Goal: Use online tool/utility: Utilize a website feature to perform a specific function

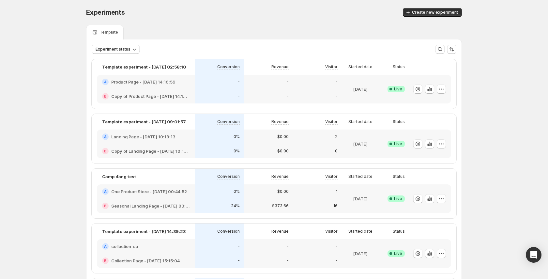
click at [110, 94] on div "B Copy of Product Page - [DATE] 14:16:59" at bounding box center [145, 96] width 87 height 7
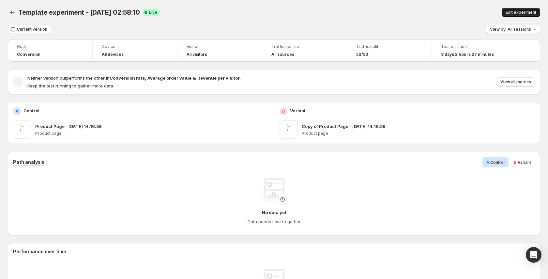
click at [505, 11] on button "Edit experiment" at bounding box center [521, 12] width 39 height 9
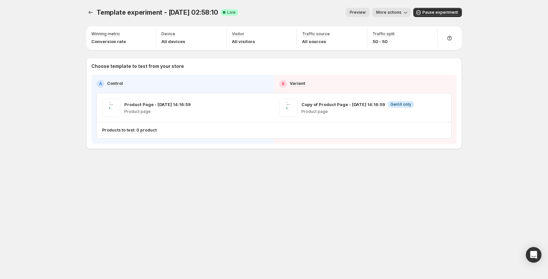
click at [366, 14] on span "Preview" at bounding box center [358, 12] width 16 height 5
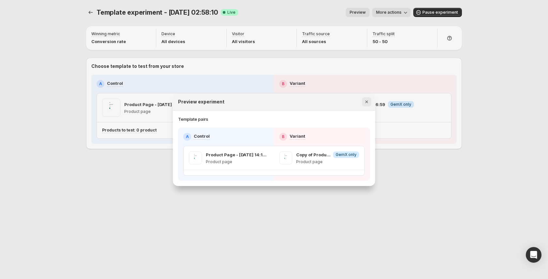
click at [370, 103] on icon "Close" at bounding box center [367, 102] width 7 height 7
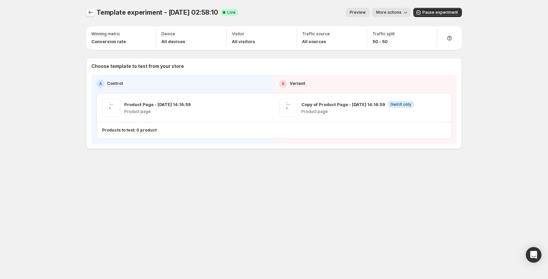
click at [94, 13] on button "Experiments" at bounding box center [90, 12] width 9 height 9
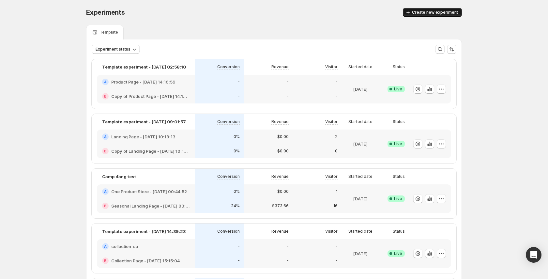
click at [430, 12] on span "Create new experiment" at bounding box center [435, 12] width 46 height 5
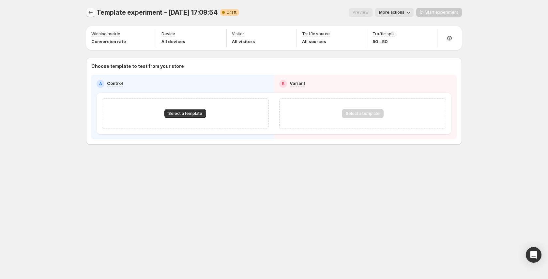
click at [90, 12] on icon "Experiments" at bounding box center [90, 12] width 7 height 7
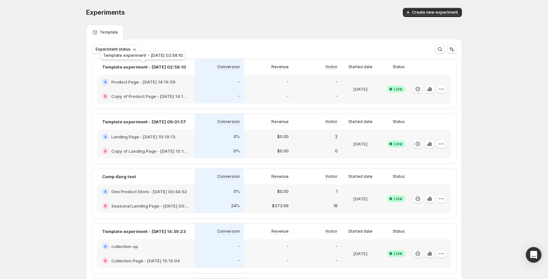
click at [131, 49] on div "Template experiment - [DATE] 02:58:10" at bounding box center [143, 56] width 88 height 14
click at [129, 45] on button "Experiment status" at bounding box center [116, 49] width 48 height 9
click at [182, 16] on div "Experiments" at bounding box center [173, 12] width 175 height 9
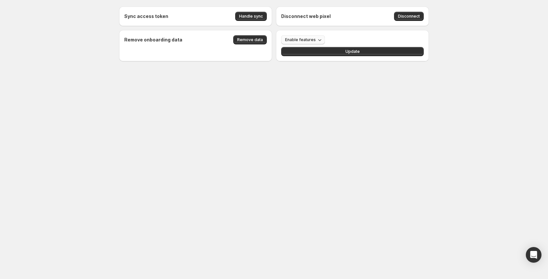
click at [295, 39] on span "Enable features" at bounding box center [300, 39] width 31 height 5
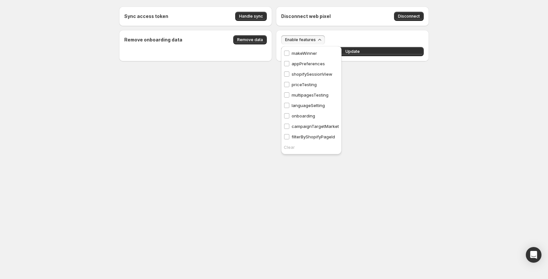
click at [218, 113] on body "Sync access token Handle sync Disconnect web pixel Disconnect Remove onboarding…" at bounding box center [274, 139] width 548 height 279
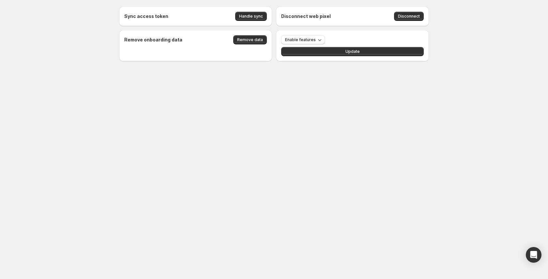
click at [218, 113] on body "Sync access token Handle sync Disconnect web pixel Disconnect Remove onboarding…" at bounding box center [274, 139] width 548 height 279
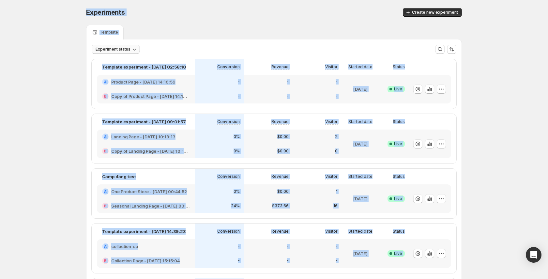
click at [132, 50] on icon "button" at bounding box center [134, 49] width 7 height 7
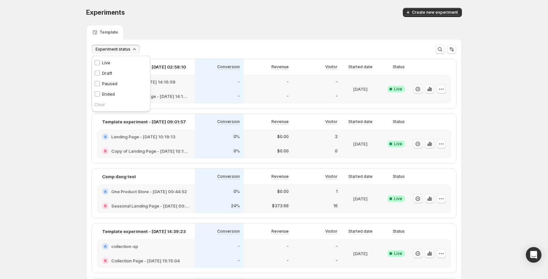
click at [190, 29] on div "Template" at bounding box center [274, 32] width 376 height 15
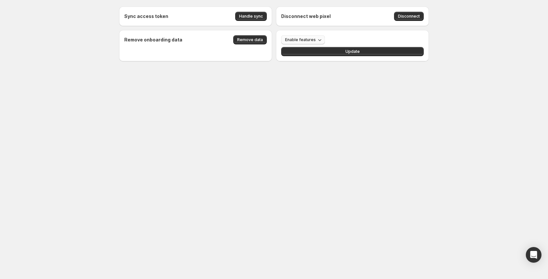
click at [311, 36] on button "Enable features" at bounding box center [303, 39] width 44 height 9
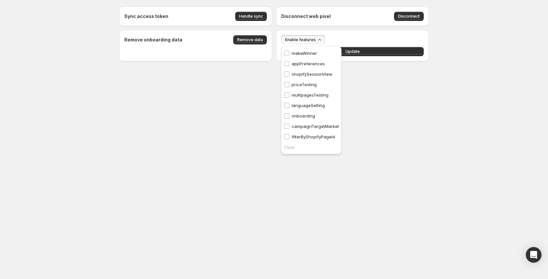
click at [309, 97] on p "multipagesTesting" at bounding box center [310, 95] width 37 height 7
click at [373, 49] on button "Update" at bounding box center [352, 51] width 143 height 9
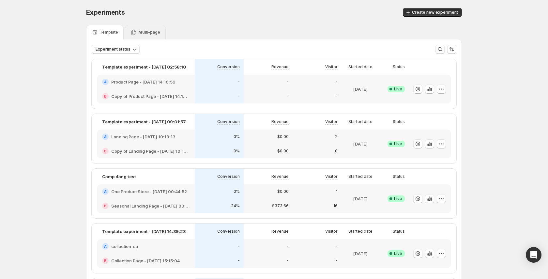
click at [160, 32] on div "Multi-page" at bounding box center [145, 32] width 41 height 15
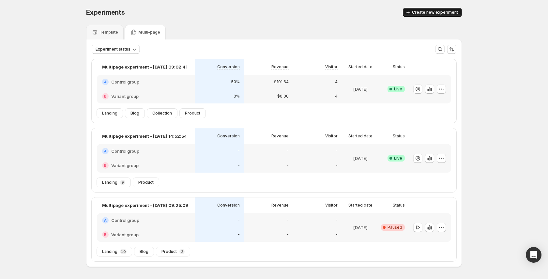
click at [425, 11] on span "Create new experiment" at bounding box center [435, 12] width 46 height 5
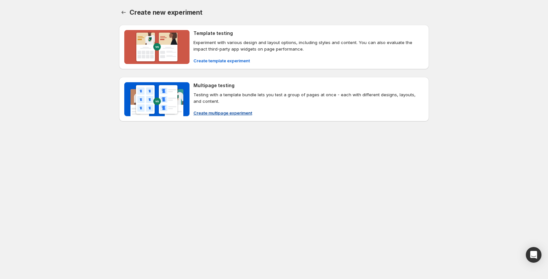
click at [226, 112] on span "Create multipage experiment" at bounding box center [223, 113] width 59 height 7
